Goal: Task Accomplishment & Management: Use online tool/utility

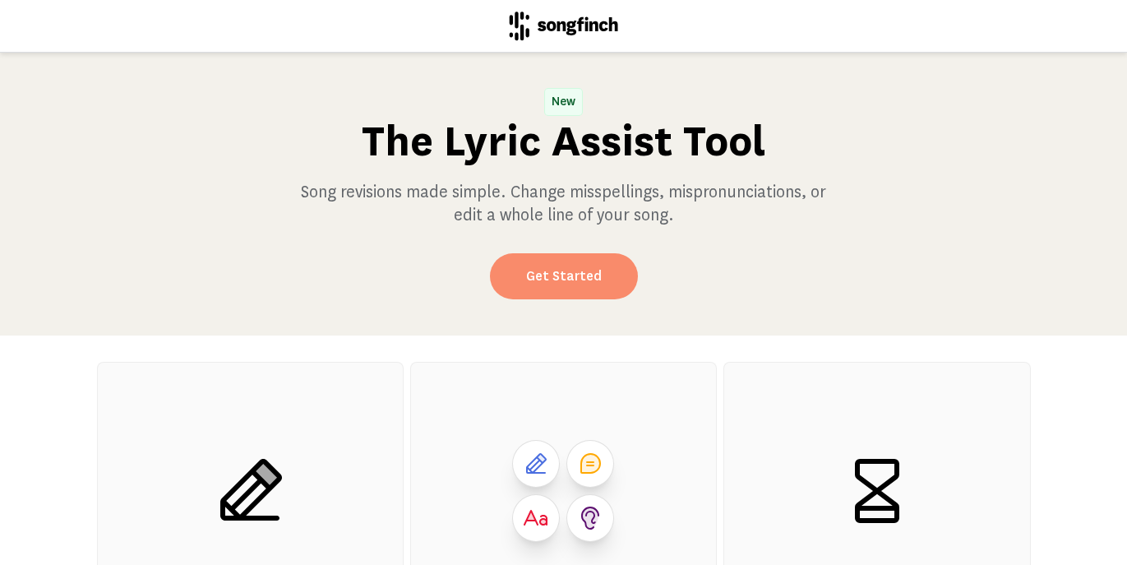
click at [554, 276] on link "Get Started" at bounding box center [564, 276] width 148 height 46
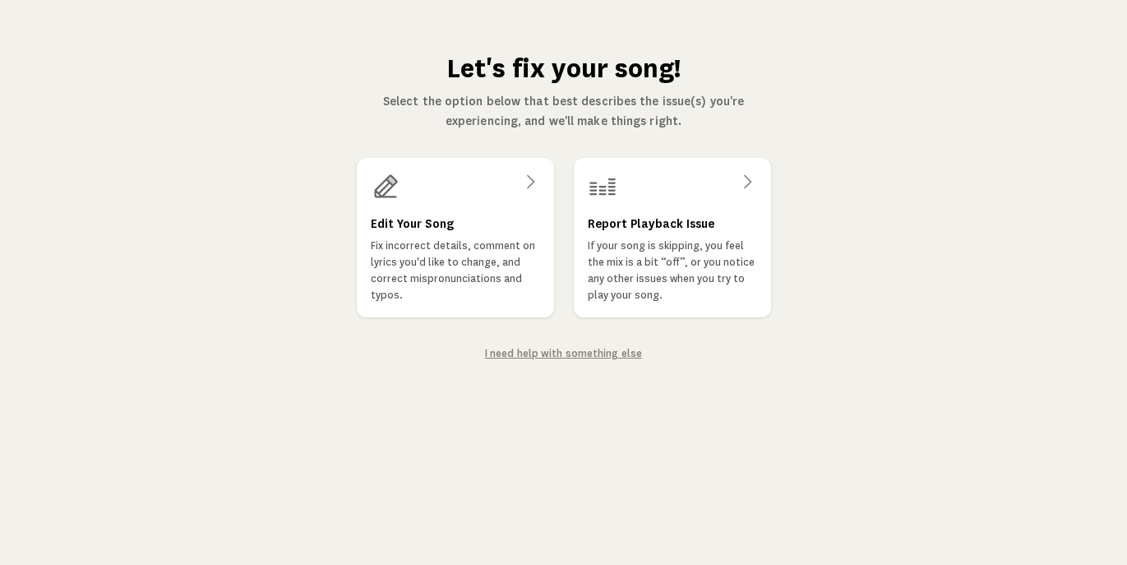
click at [536, 351] on link "I need help with something else" at bounding box center [563, 353] width 157 height 14
click at [397, 216] on h3 "Edit Your Song" at bounding box center [411, 225] width 84 height 20
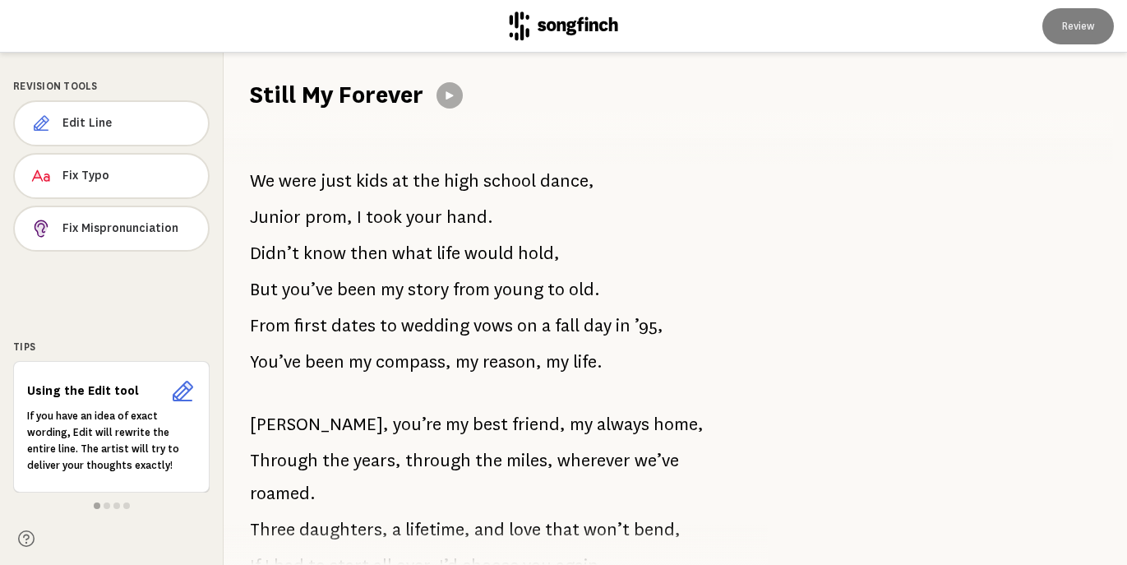
click at [356, 97] on h1 "Still My Forever" at bounding box center [336, 95] width 173 height 33
click at [300, 94] on h1 "Still My Forever" at bounding box center [336, 95] width 173 height 33
click at [306, 94] on h1 "Still My Forever" at bounding box center [336, 95] width 173 height 33
click at [293, 185] on span "were" at bounding box center [298, 180] width 38 height 33
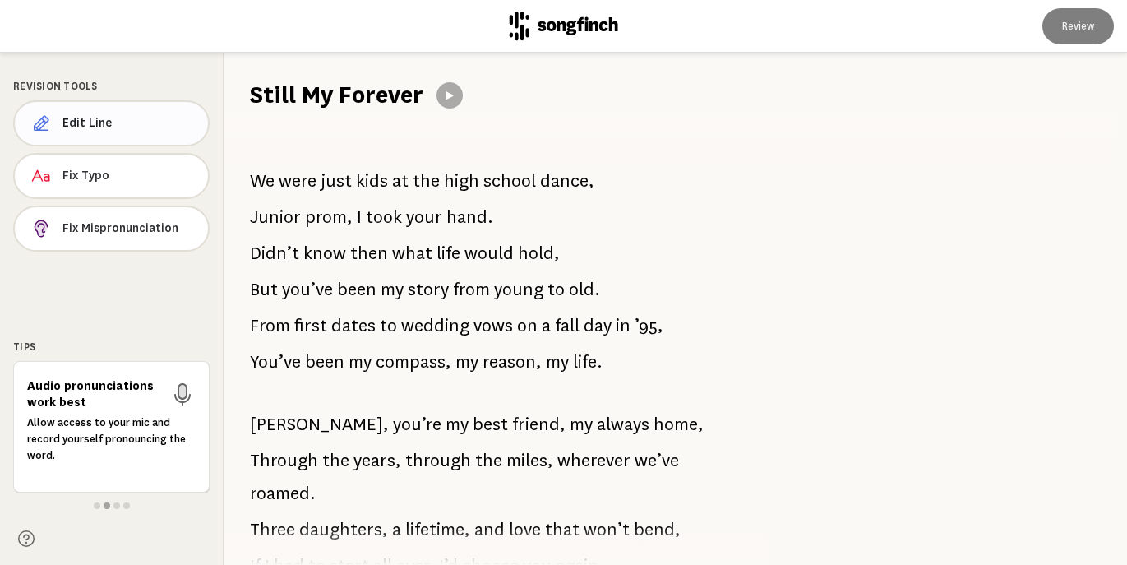
click at [123, 120] on span "Edit Line" at bounding box center [128, 123] width 132 height 16
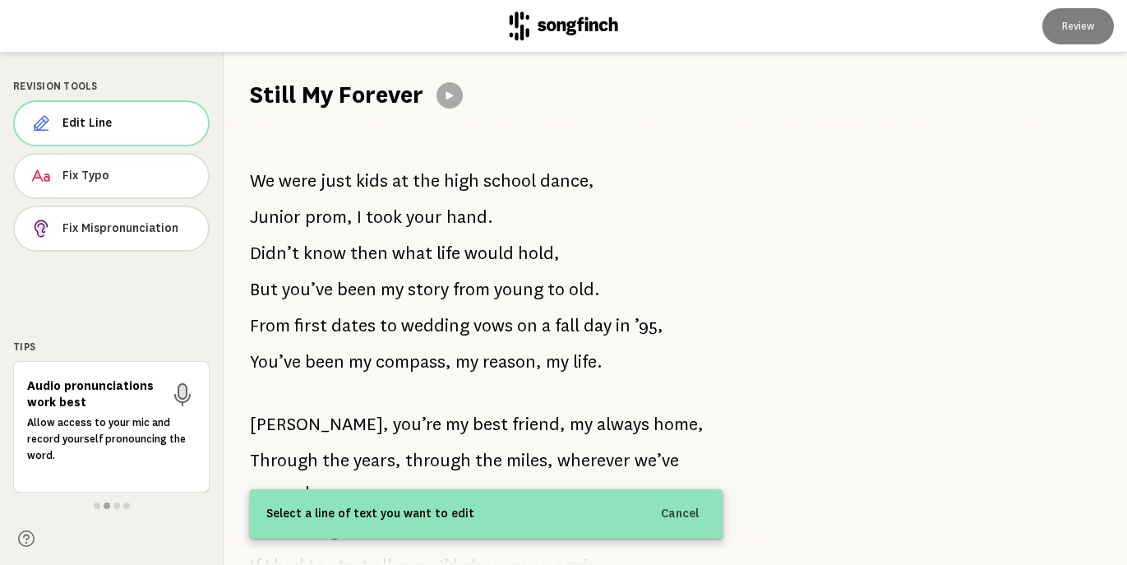
click at [284, 86] on h1 "Still My Forever" at bounding box center [336, 95] width 173 height 33
click at [289, 99] on h1 "Still My Forever" at bounding box center [336, 95] width 173 height 33
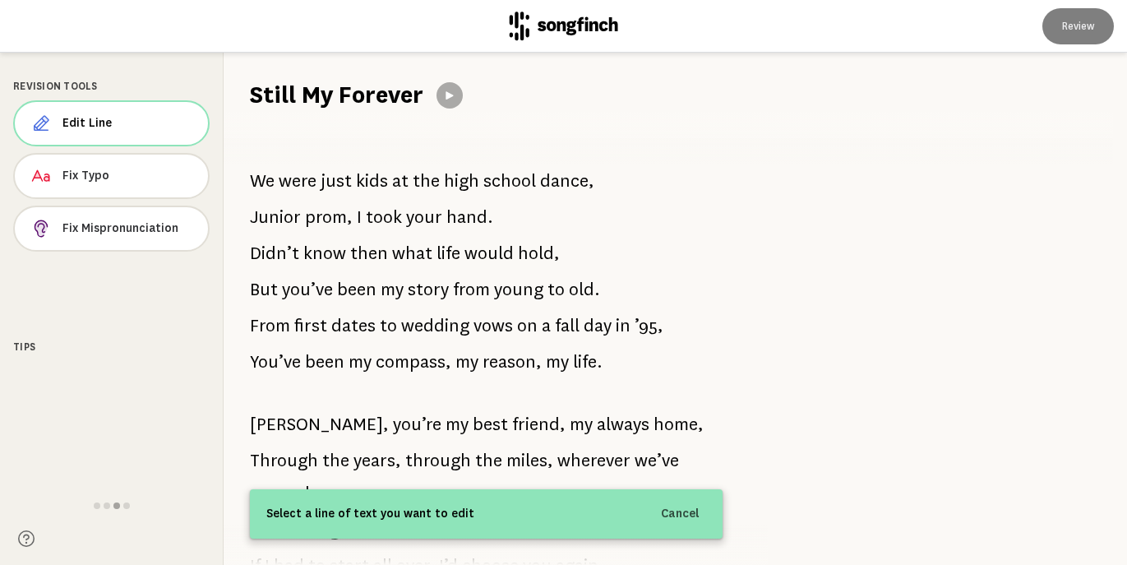
click at [282, 106] on h1 "Still My Forever" at bounding box center [336, 95] width 173 height 33
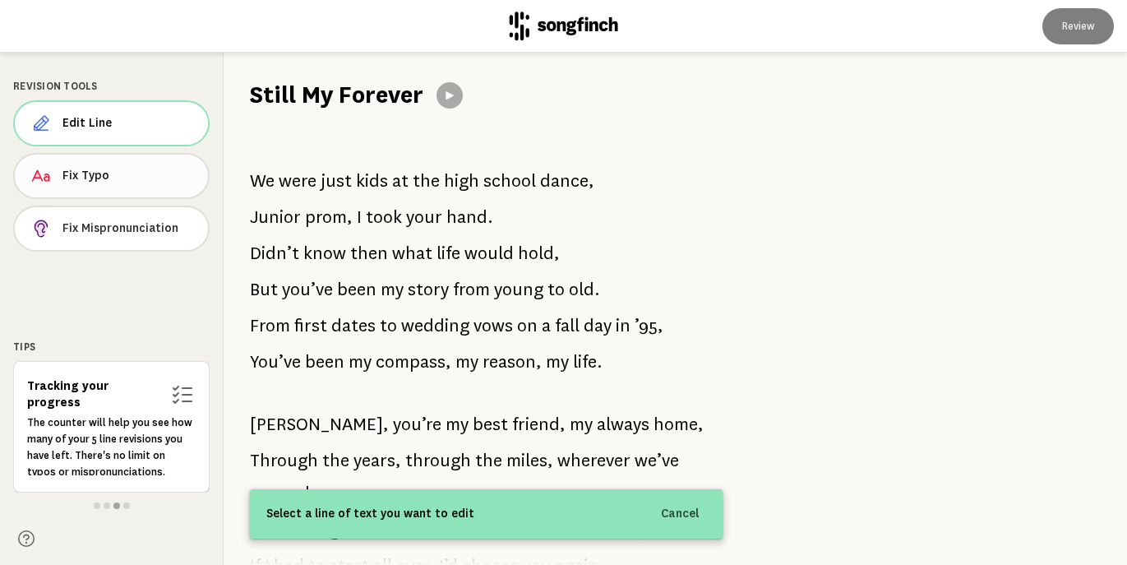
click at [100, 176] on span "Fix Typo" at bounding box center [128, 176] width 132 height 16
click at [268, 86] on h1 "Still My Forever" at bounding box center [336, 95] width 173 height 33
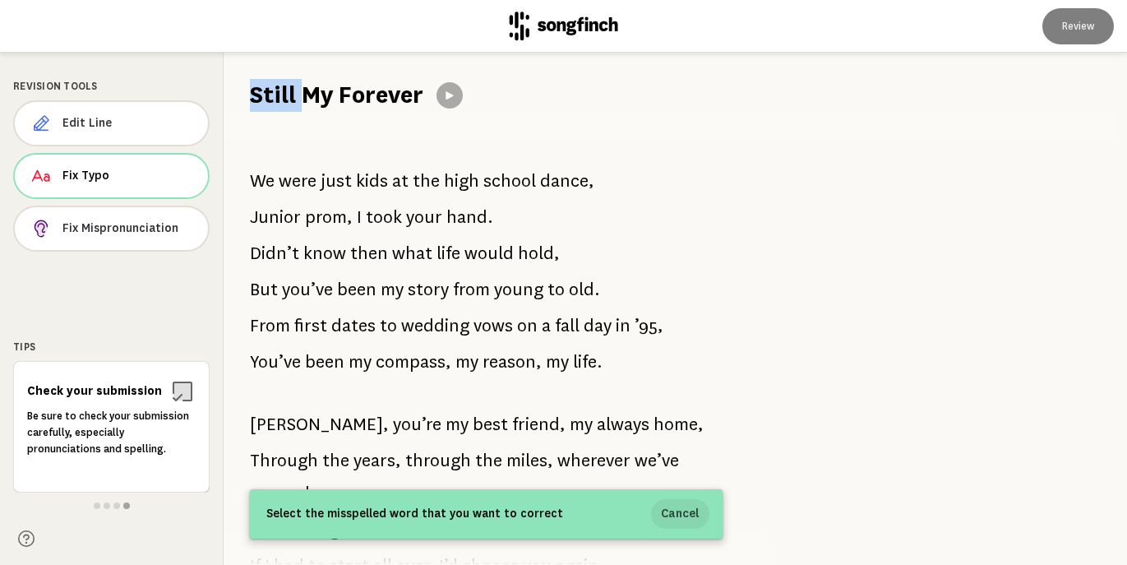
click at [687, 513] on button "Cancel" at bounding box center [680, 514] width 58 height 30
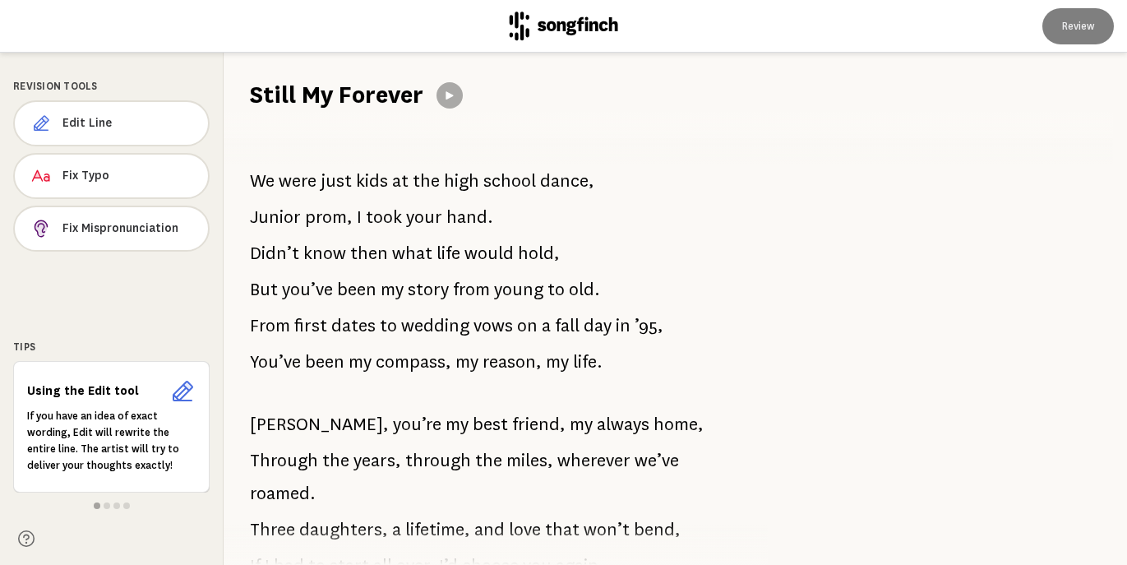
click at [162, 447] on p "If you have an idea of exact wording, Edit will rewrite the entire line. The ar…" at bounding box center [111, 441] width 169 height 66
